Goal: Transaction & Acquisition: Purchase product/service

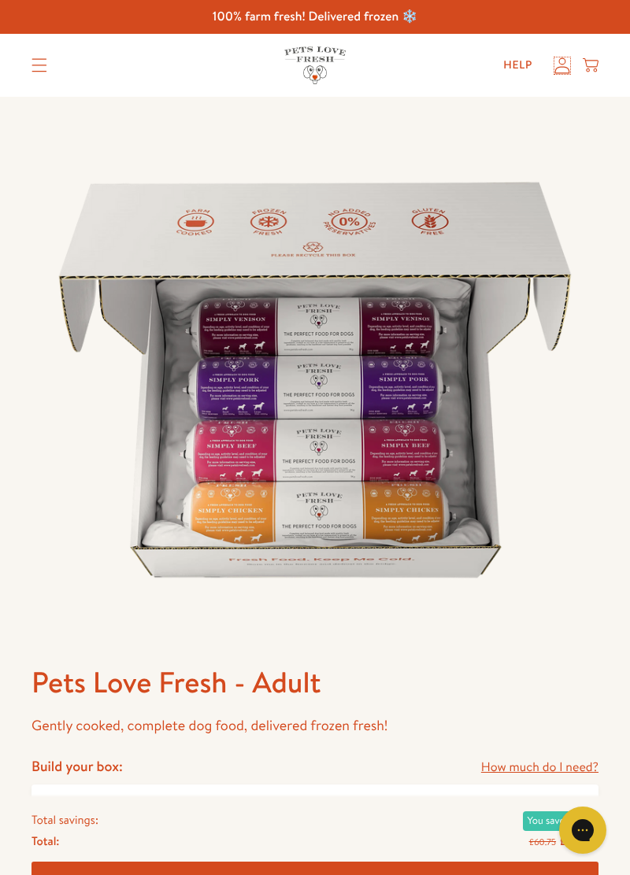
click at [563, 72] on icon at bounding box center [562, 65] width 15 height 16
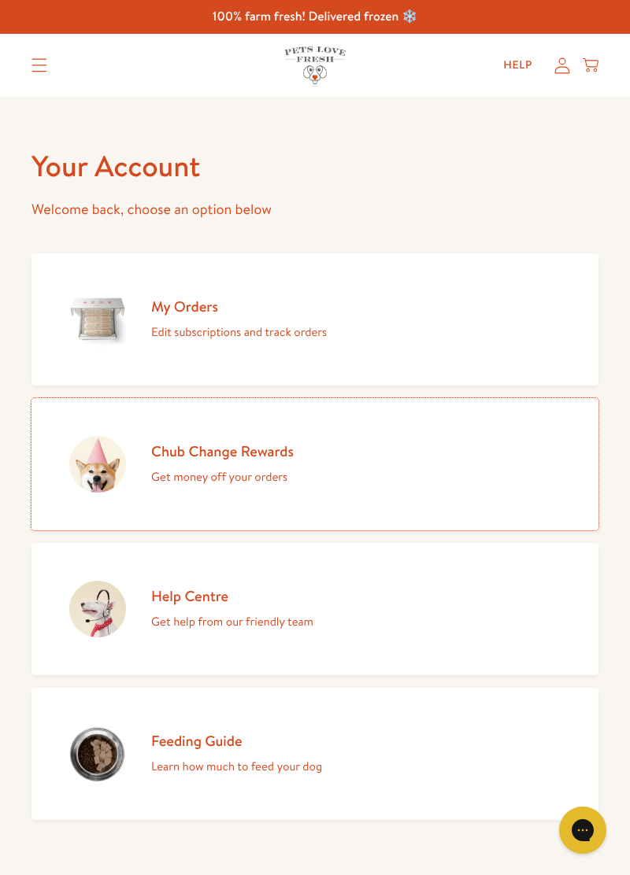
click at [230, 467] on p "Get money off your orders" at bounding box center [222, 477] width 142 height 20
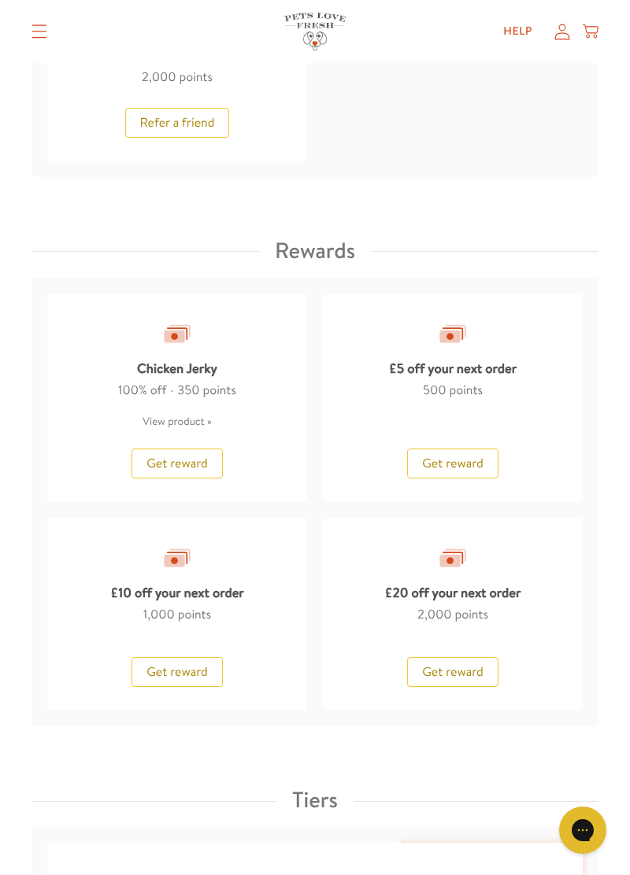
scroll to position [1544, 0]
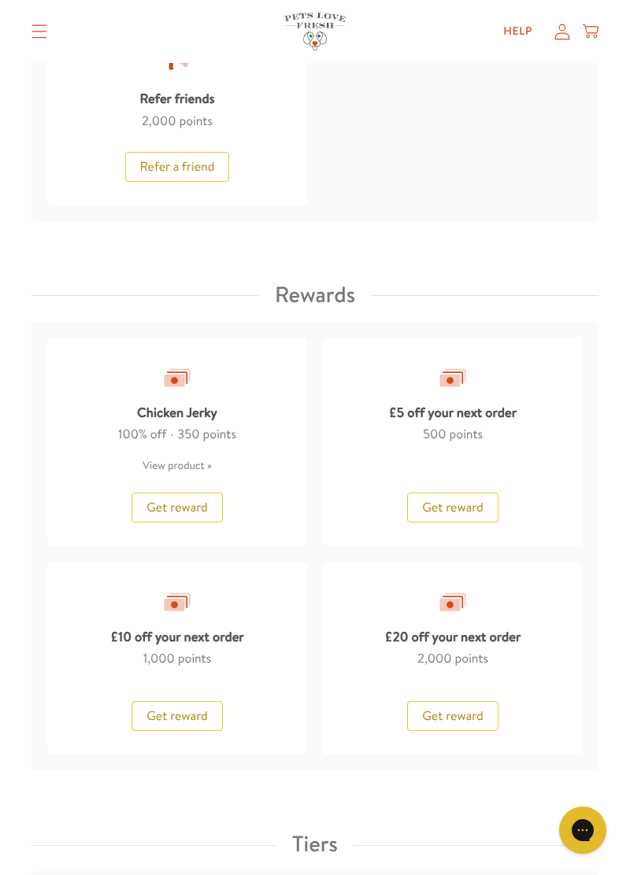
click at [473, 726] on button "Get reward" at bounding box center [452, 716] width 91 height 30
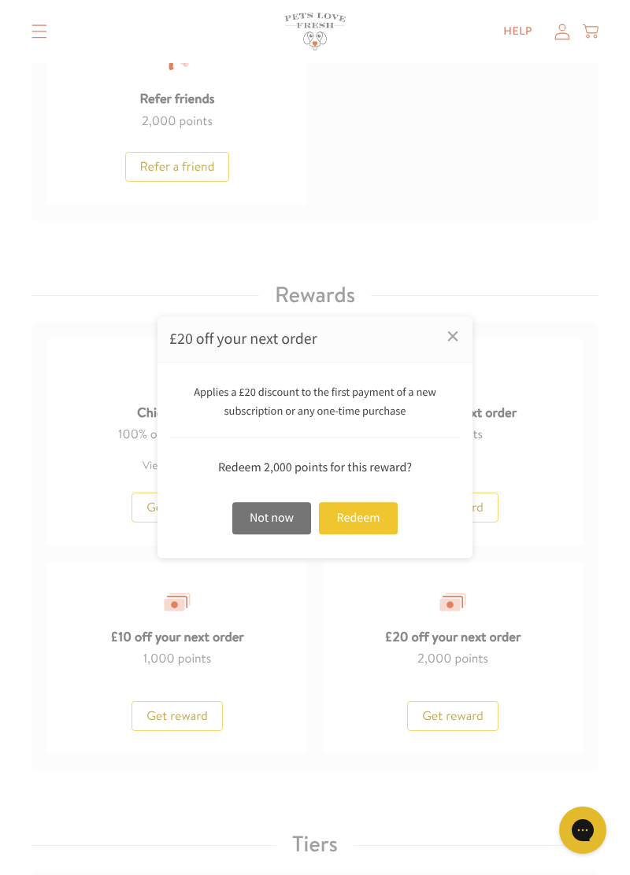
click at [365, 534] on div "Redeem" at bounding box center [358, 518] width 79 height 32
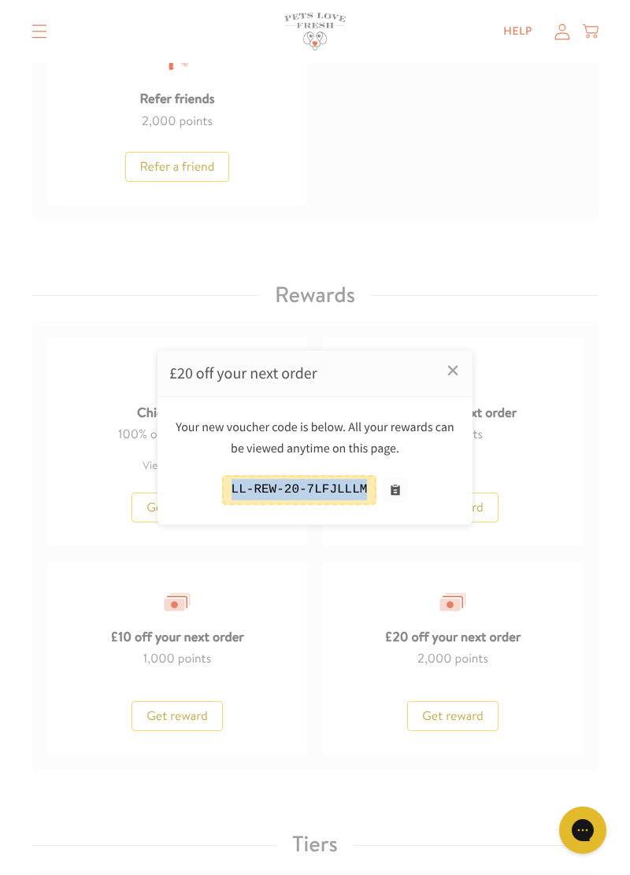
copy div "LL-REW-20-7LFJLLLM"
click at [453, 390] on link "×" at bounding box center [452, 370] width 39 height 39
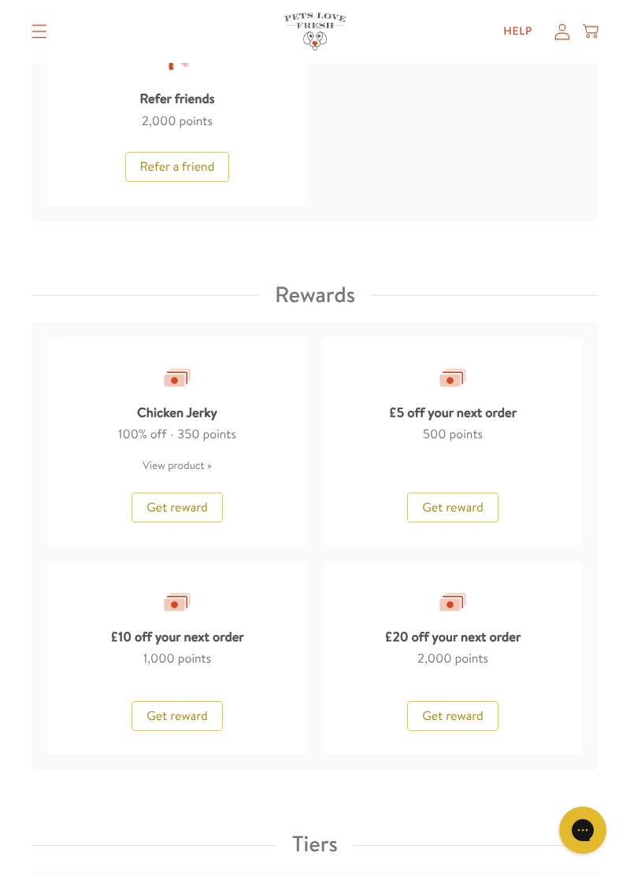
click at [193, 502] on span "Get reward" at bounding box center [176, 507] width 61 height 17
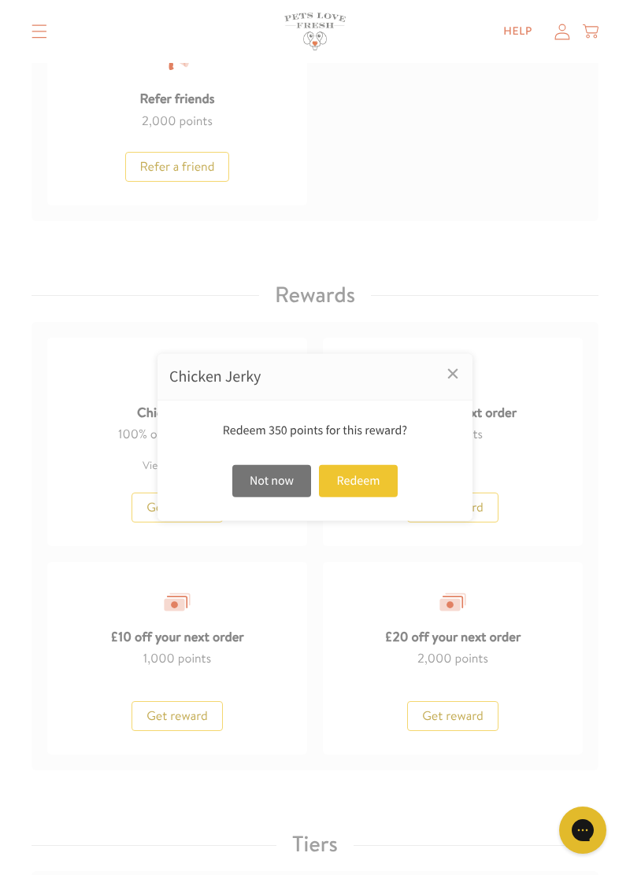
click at [371, 497] on div "Redeem" at bounding box center [358, 481] width 79 height 32
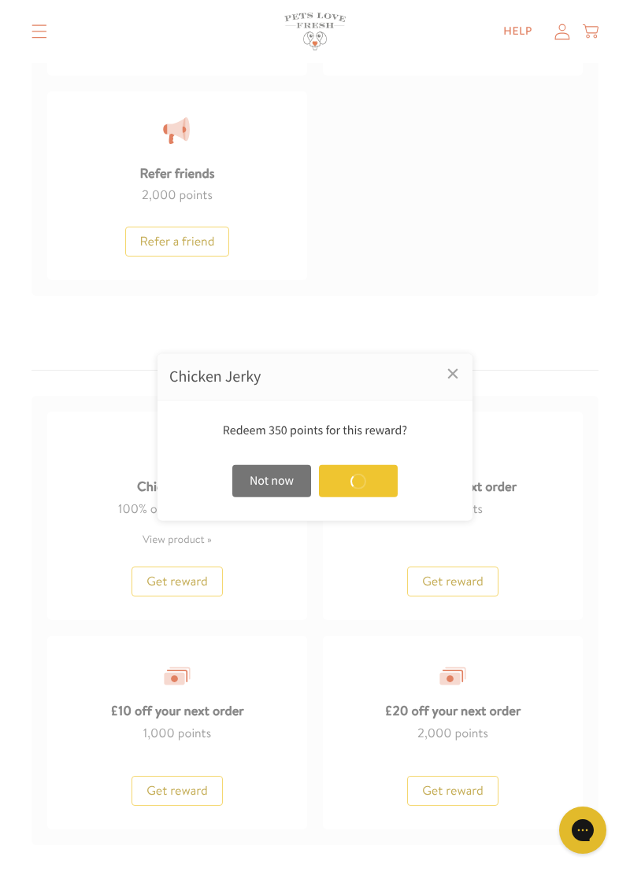
scroll to position [1619, 0]
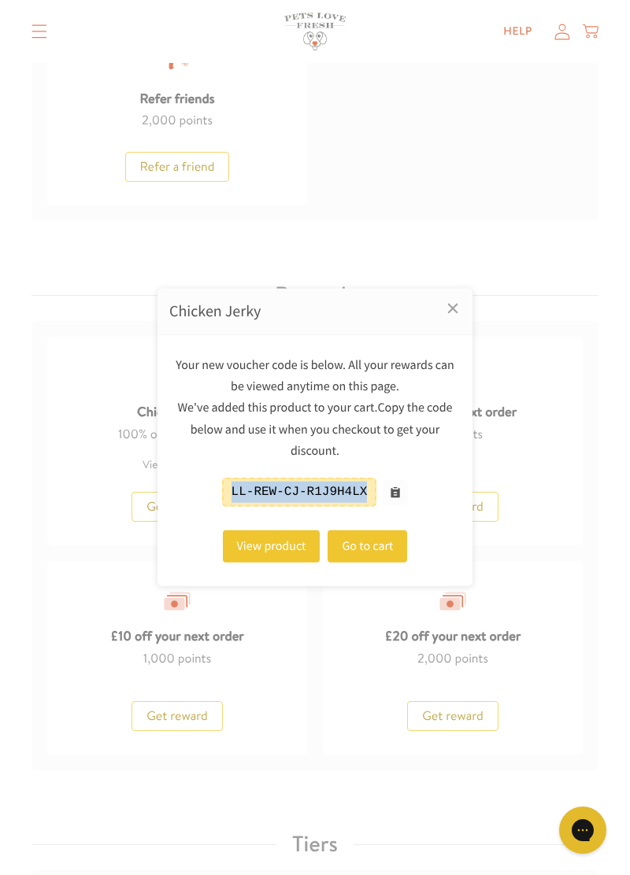
copy div "LL-REW-CJ-R1J9H4LX"
click at [456, 328] on link "×" at bounding box center [452, 308] width 39 height 39
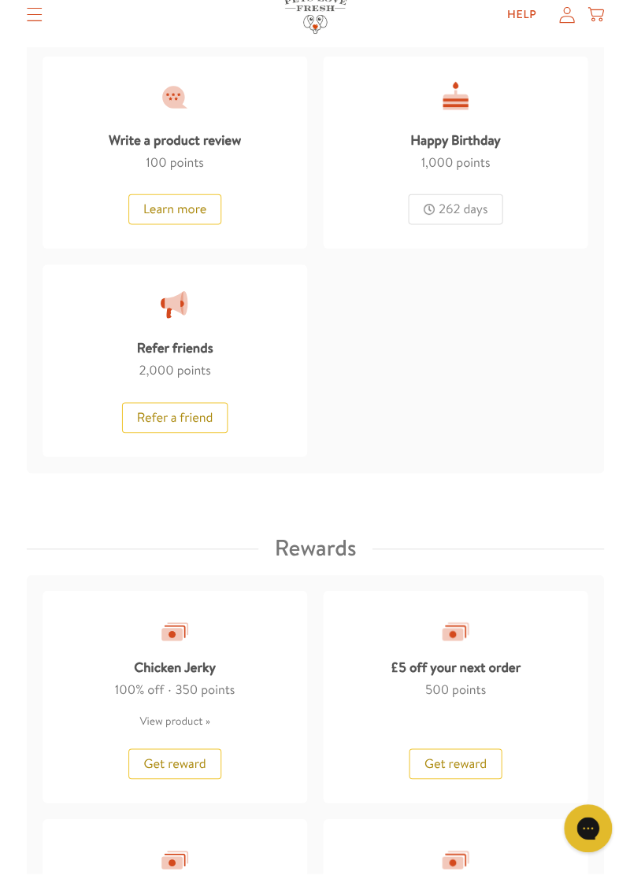
scroll to position [1358, 0]
click at [205, 775] on button "Get reward" at bounding box center [176, 767] width 91 height 30
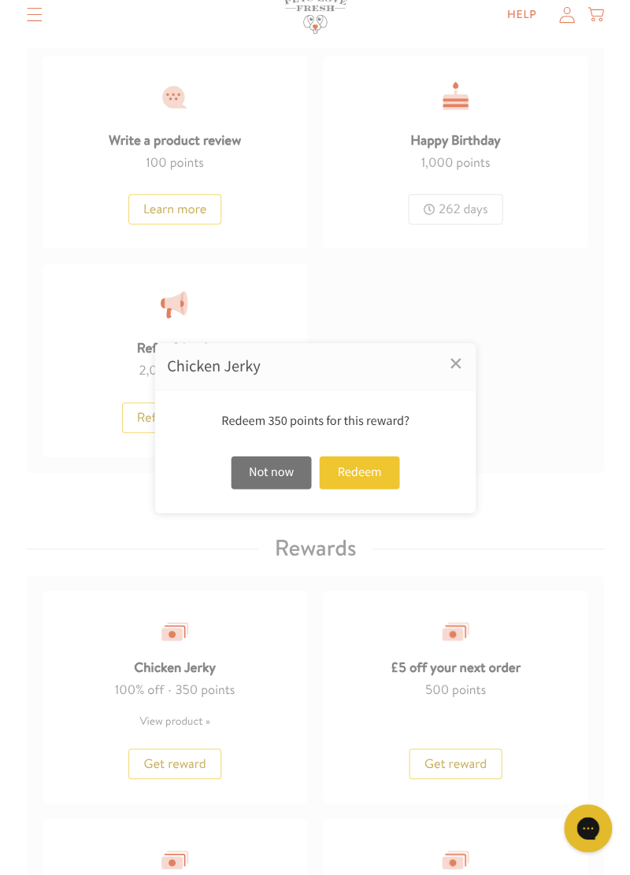
click at [412, 521] on div "Redeem 350 points for this reward? Not now Redeem" at bounding box center [314, 461] width 315 height 120
click at [367, 497] on div "Redeem" at bounding box center [358, 481] width 79 height 32
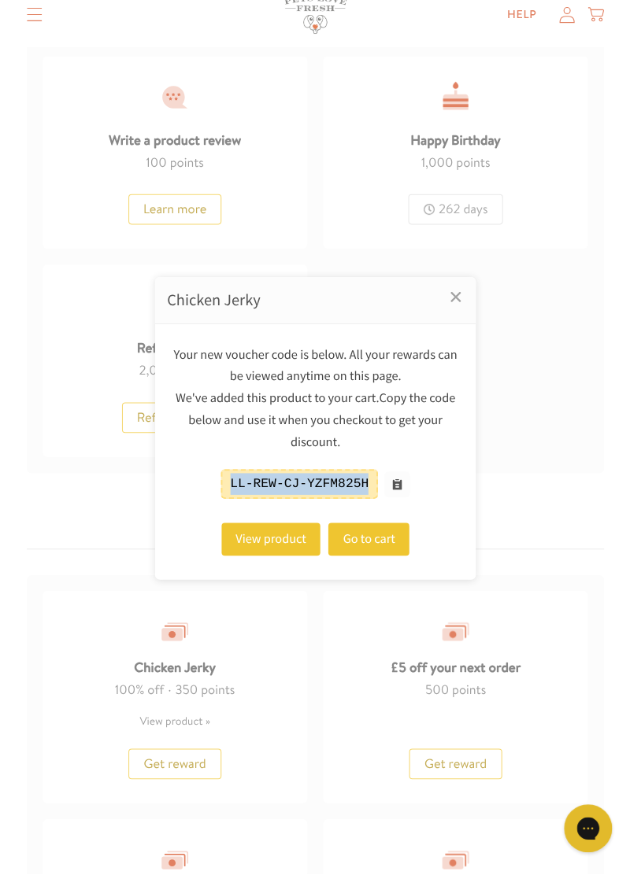
copy div "LL-REW-CJ-YZFM825H"
click at [458, 328] on link "×" at bounding box center [452, 308] width 39 height 39
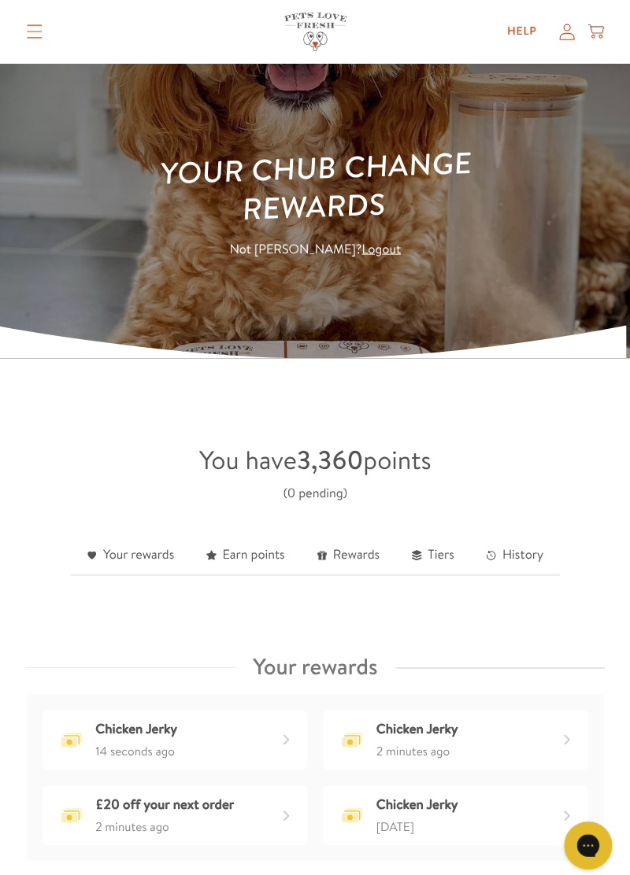
scroll to position [0, 0]
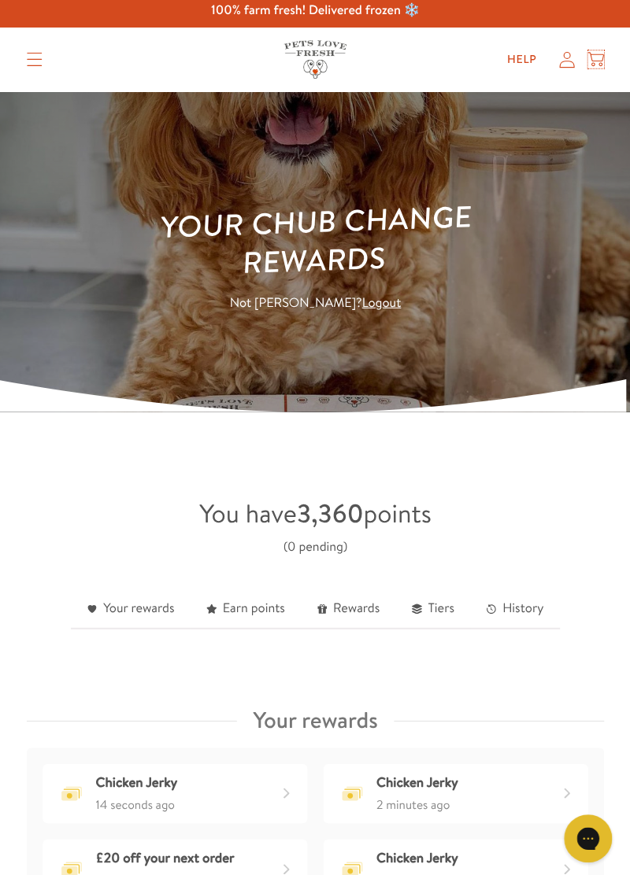
click at [596, 72] on icon at bounding box center [590, 65] width 16 height 17
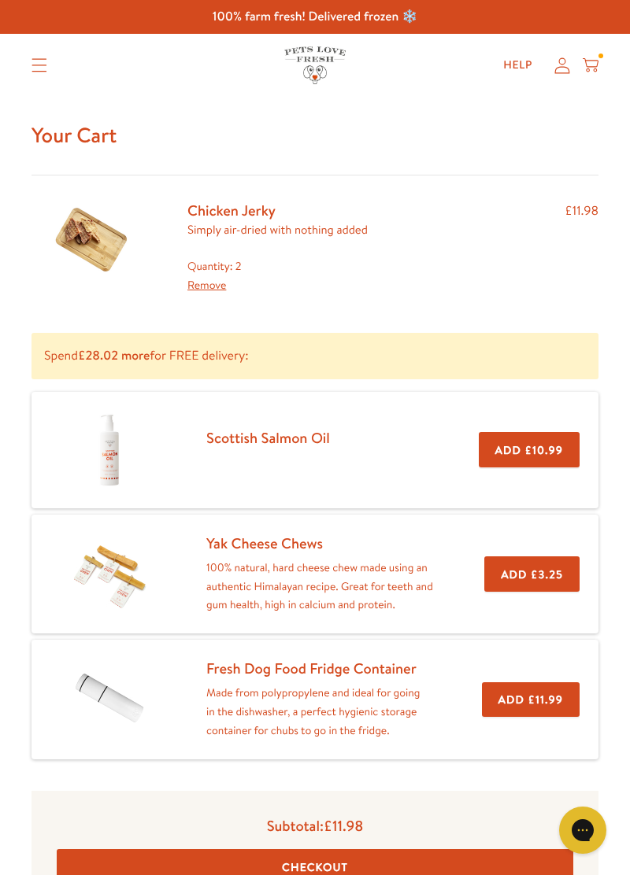
click at [56, 71] on summary "Translation missing: en.sections.header.menu" at bounding box center [39, 65] width 41 height 39
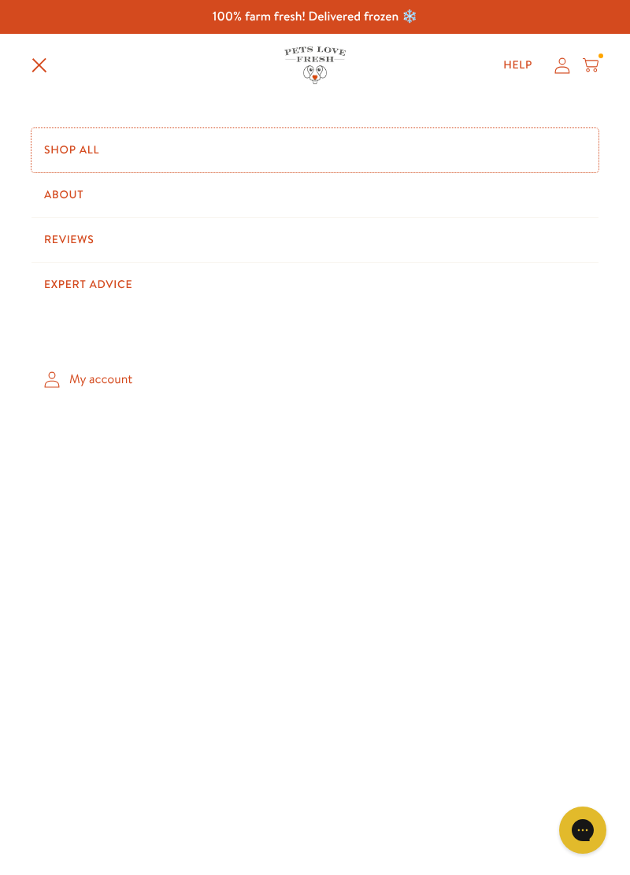
click at [98, 150] on link "Shop All" at bounding box center [314, 150] width 567 height 44
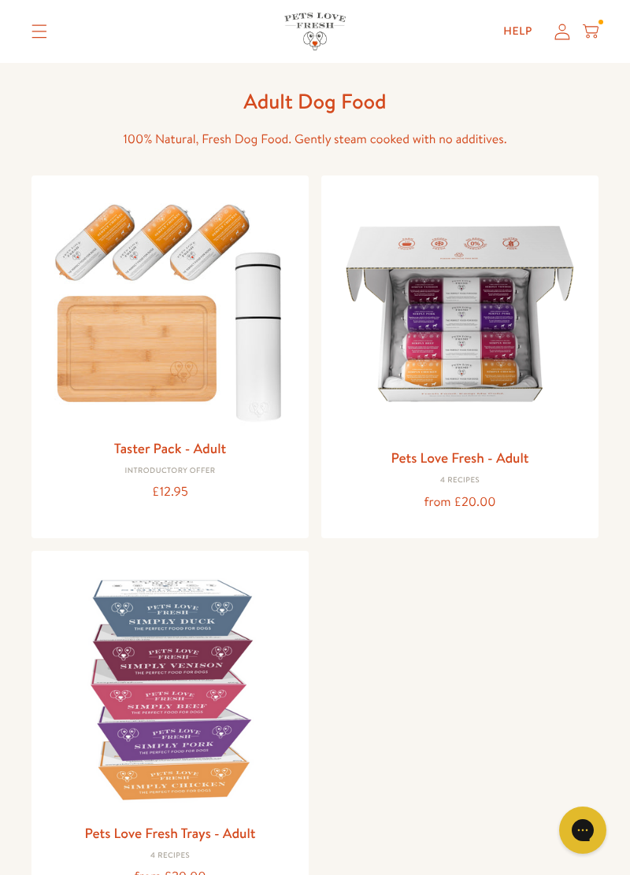
scroll to position [36, 0]
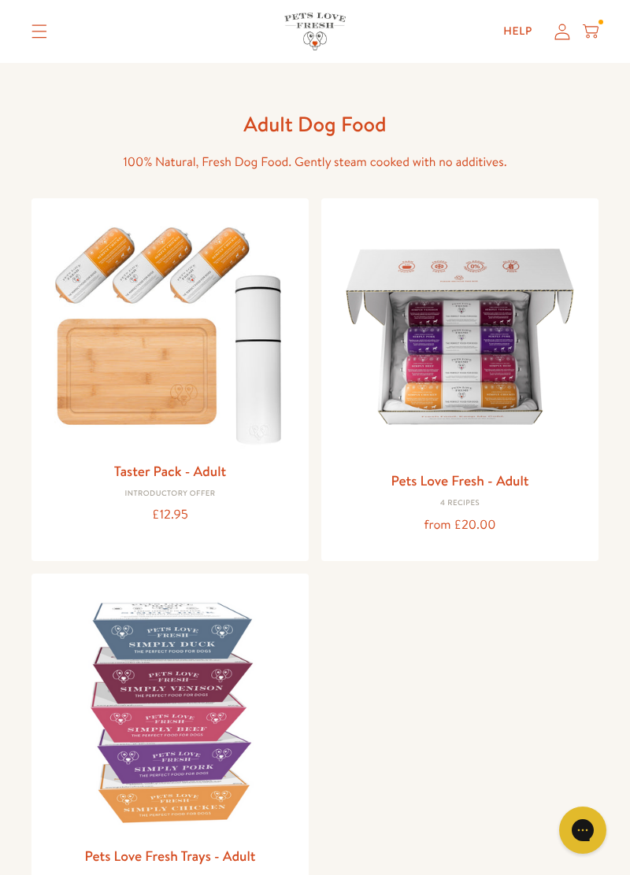
click at [485, 390] on img at bounding box center [460, 337] width 252 height 252
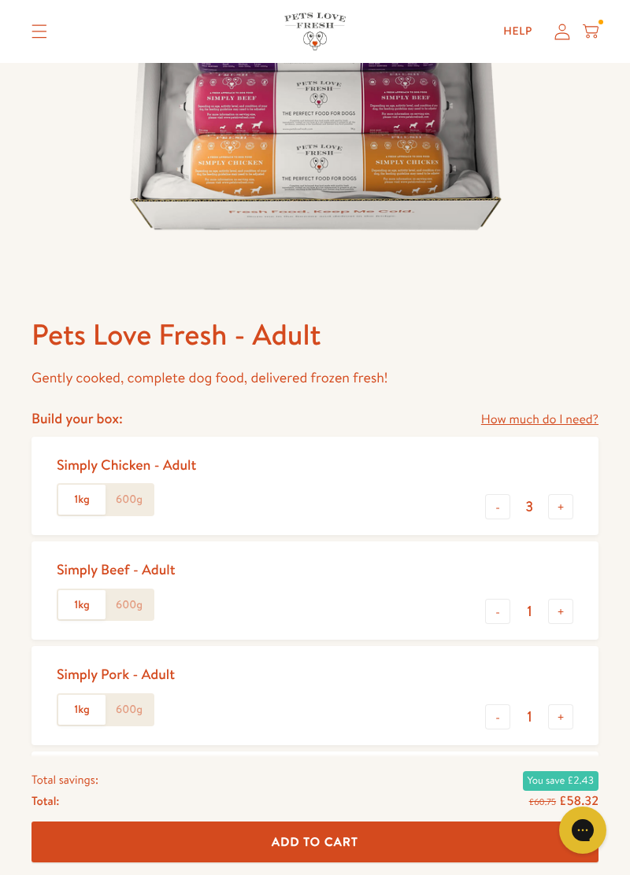
scroll to position [349, 0]
click at [505, 619] on button "-" at bounding box center [497, 610] width 25 height 25
type input "0"
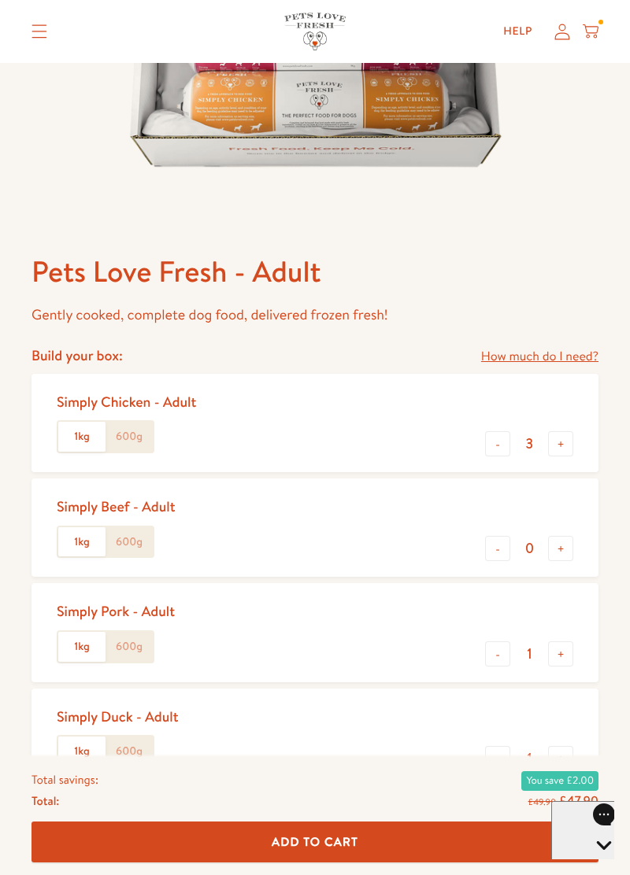
scroll to position [414, 0]
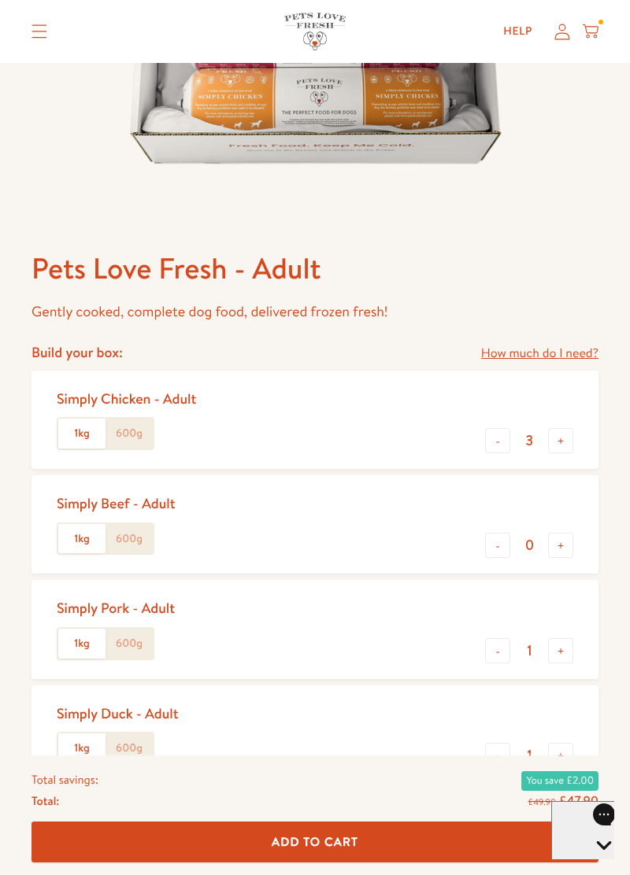
click at [565, 661] on button "+" at bounding box center [560, 650] width 25 height 25
type input "2"
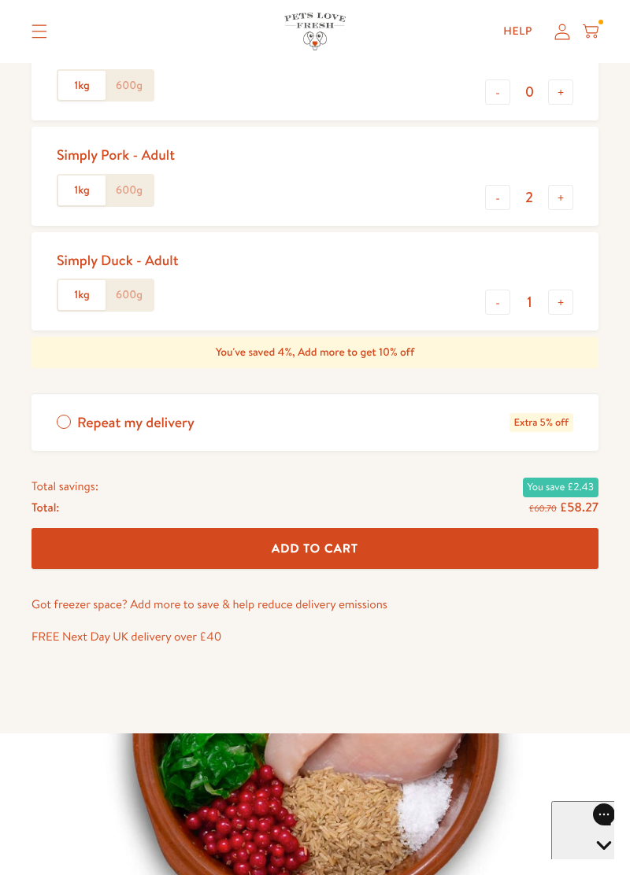
scroll to position [855, 0]
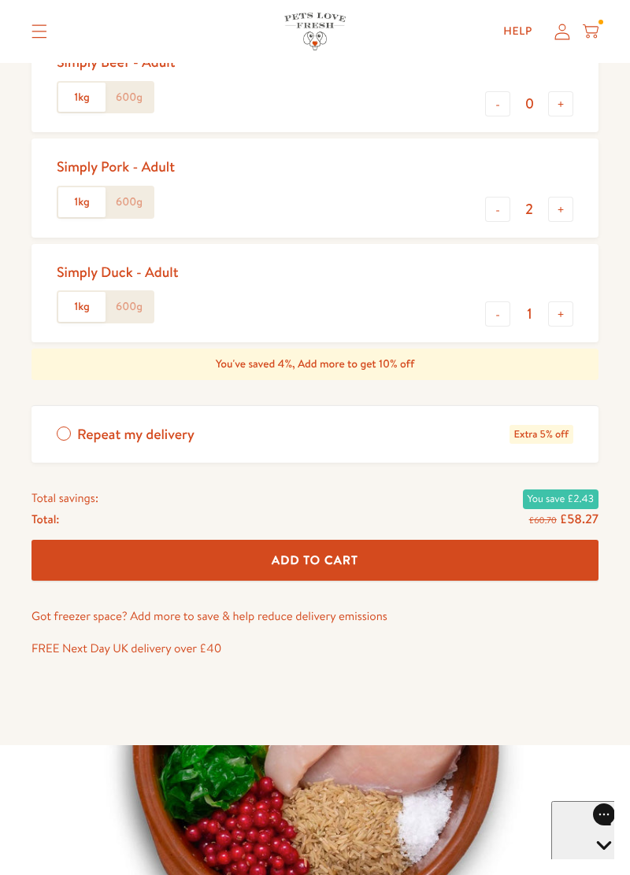
click at [514, 320] on input "1" at bounding box center [529, 313] width 38 height 17
click at [548, 322] on button "+" at bounding box center [560, 313] width 25 height 25
click at [503, 326] on button "-" at bounding box center [497, 313] width 25 height 25
click at [506, 322] on button "-" at bounding box center [497, 313] width 25 height 25
type input "0"
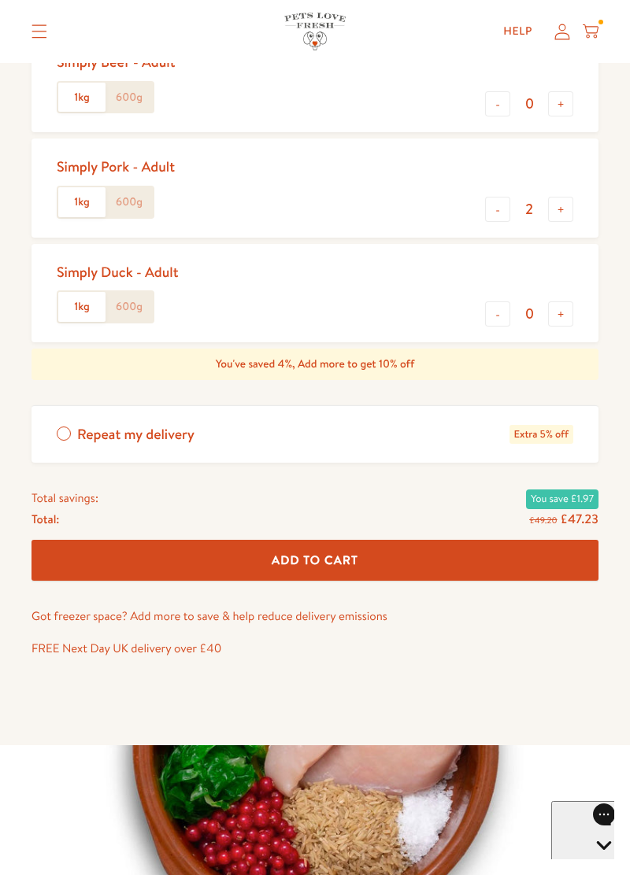
click at [321, 561] on span "Add To Cart" at bounding box center [314, 560] width 87 height 17
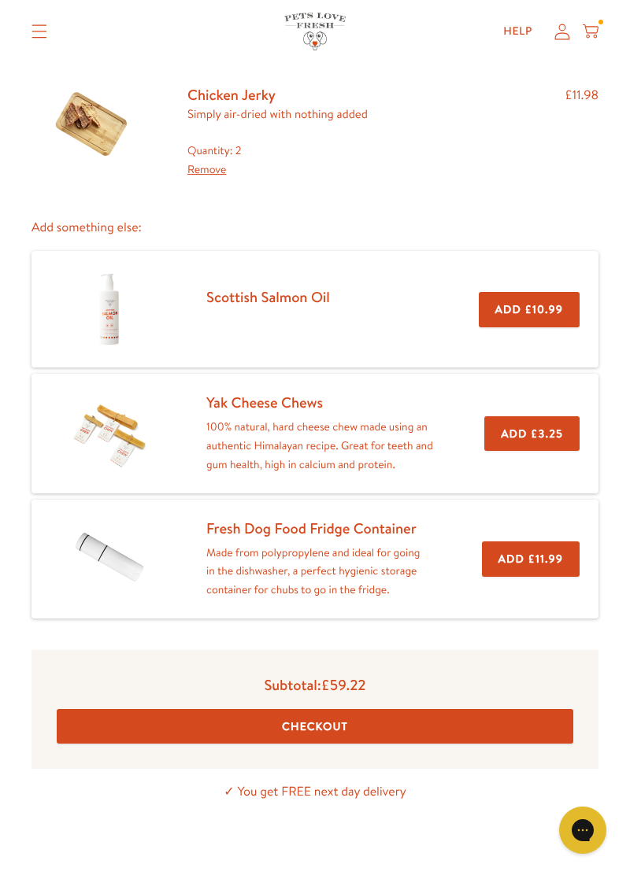
scroll to position [264, 0]
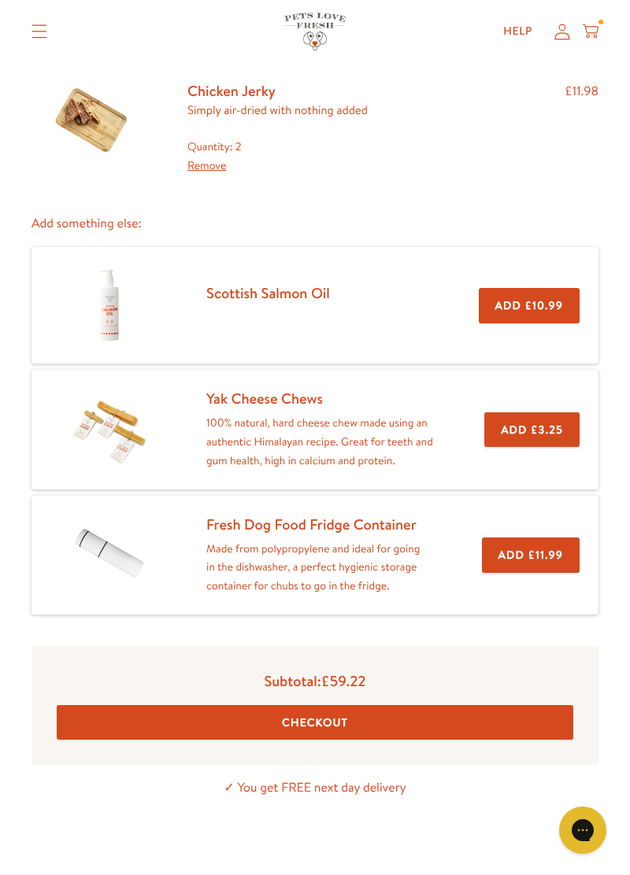
click at [342, 730] on button "Checkout" at bounding box center [315, 722] width 516 height 35
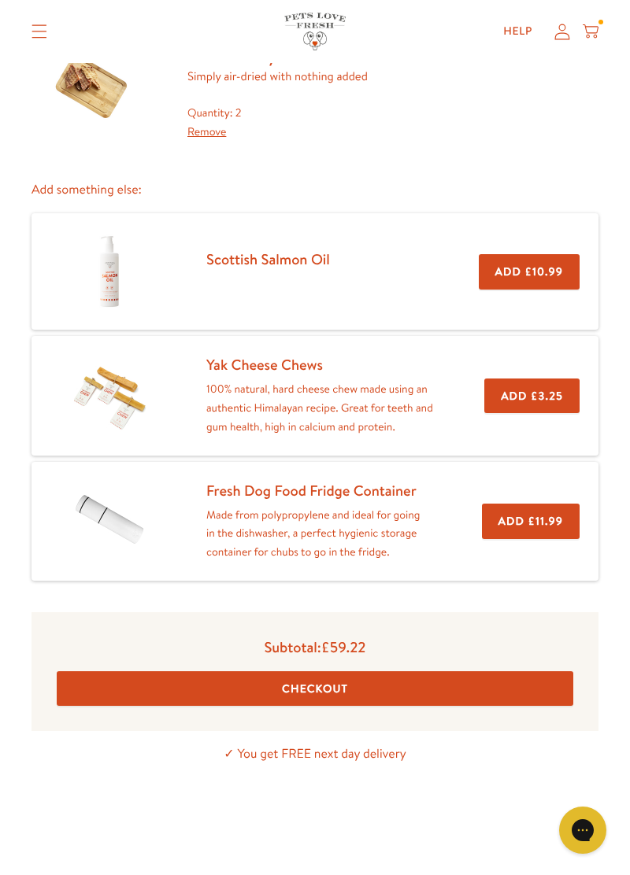
scroll to position [340, 0]
